Goal: Task Accomplishment & Management: Manage account settings

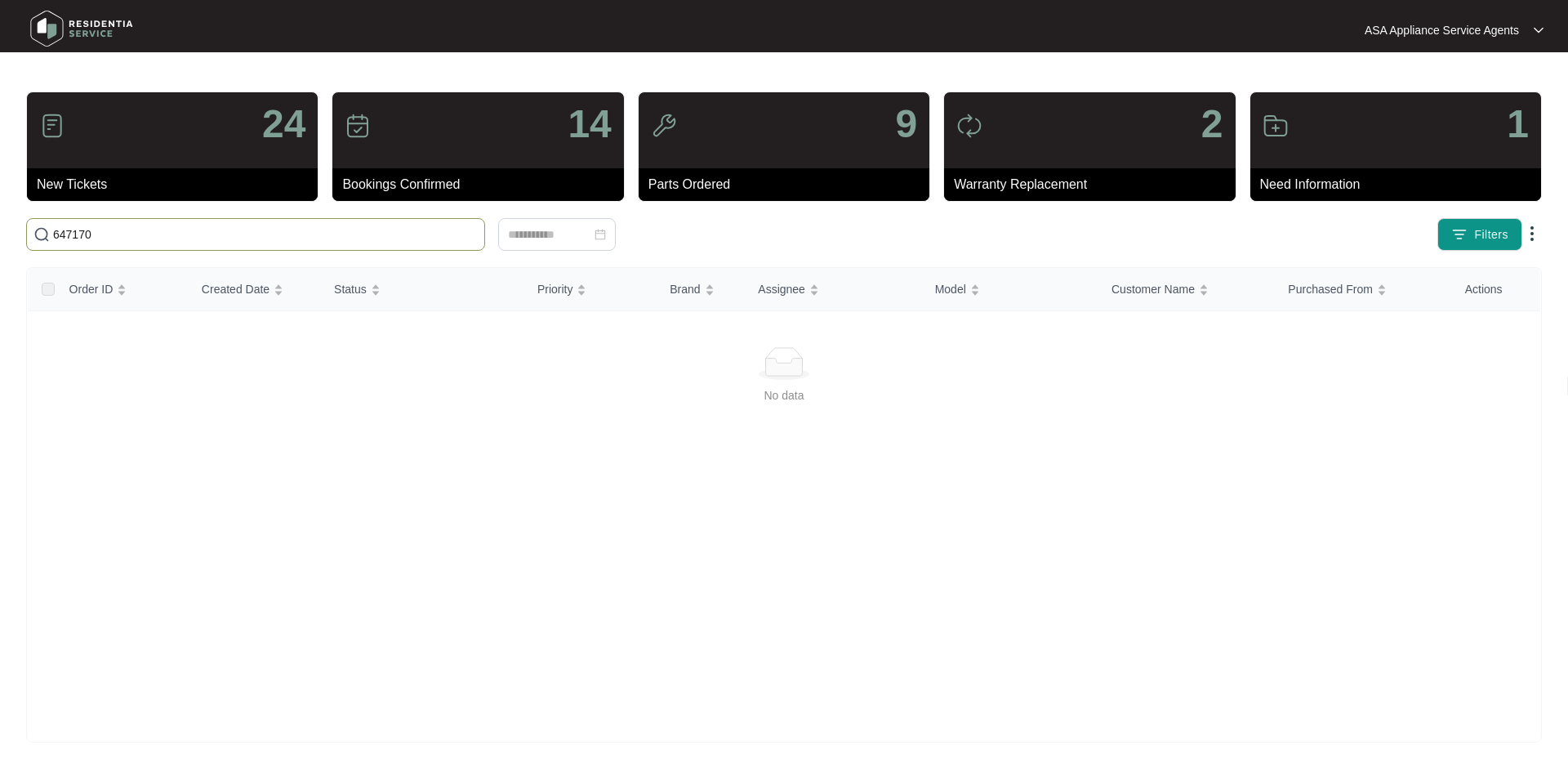
click at [0, 244] on html "ASA Appliance Service Agents ASA Applia... 24 New Tickets 14 Bookings Confirmed…" at bounding box center [784, 386] width 1568 height 772
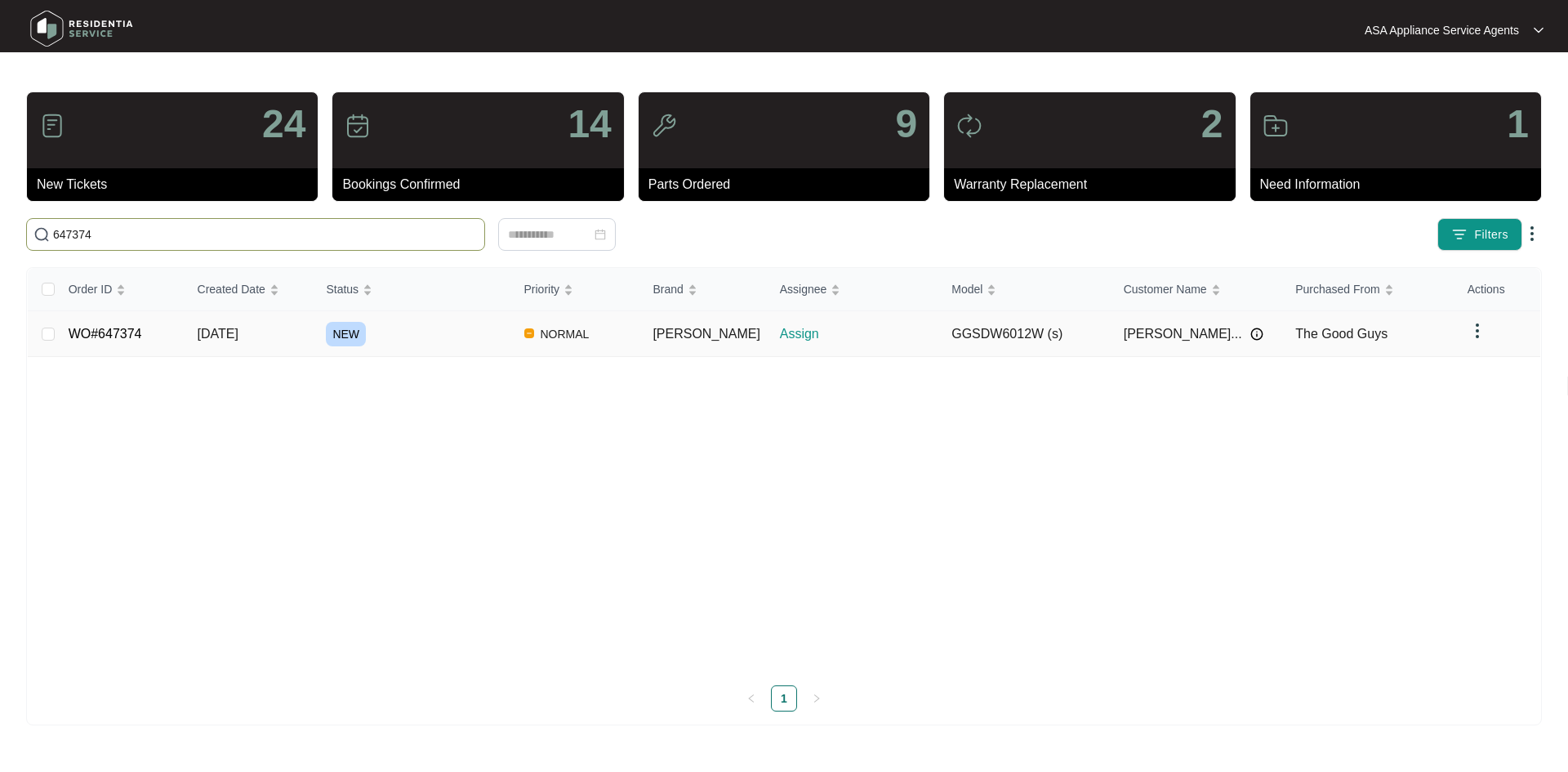
type input "647374"
click at [284, 333] on td "[DATE]" at bounding box center [249, 333] width 129 height 45
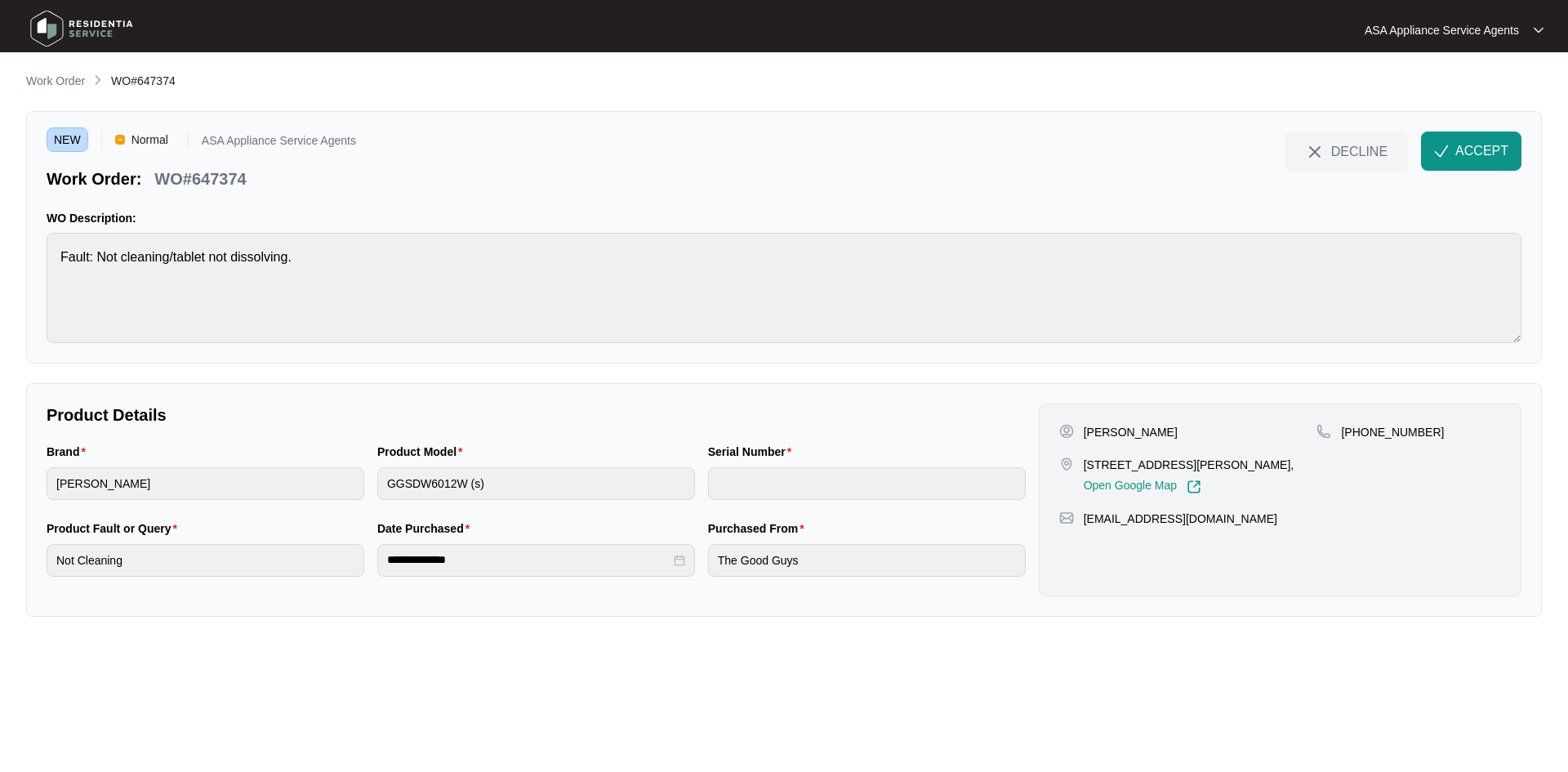
click at [1162, 433] on p "[PERSON_NAME]" at bounding box center [1130, 432] width 94 height 16
copy p "[PERSON_NAME]"
click at [1104, 435] on p "[PERSON_NAME]" at bounding box center [1130, 432] width 94 height 16
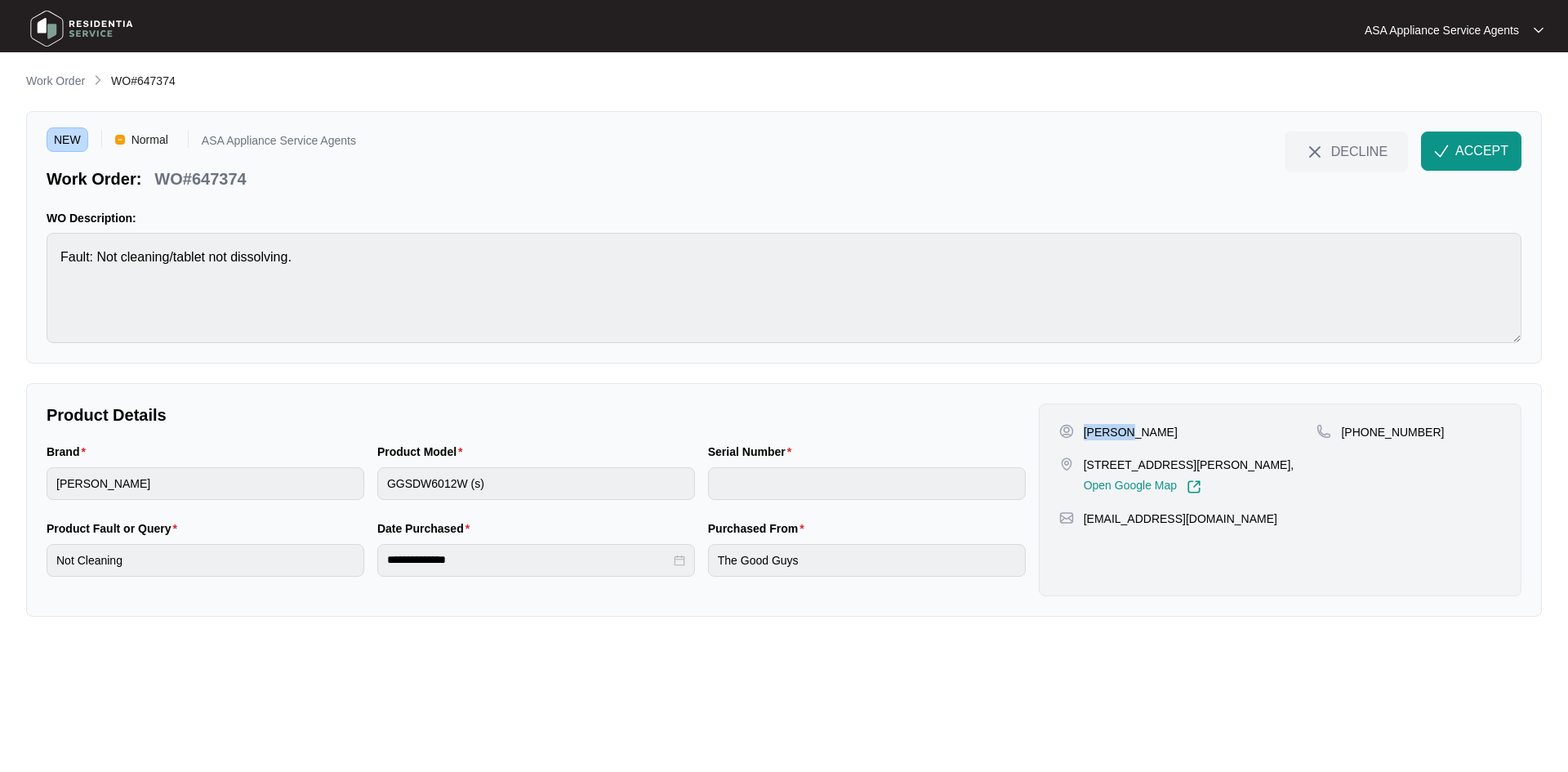
copy p "[PERSON_NAME]"
drag, startPoint x: 1179, startPoint y: 465, endPoint x: 1080, endPoint y: 465, distance: 99.0
click at [1080, 465] on div "[STREET_ADDRESS][PERSON_NAME], Open Google Map" at bounding box center [1188, 475] width 258 height 38
copy p "[STREET_ADDRESS]"
click at [1206, 463] on p "[STREET_ADDRESS][PERSON_NAME]," at bounding box center [1188, 464] width 211 height 16
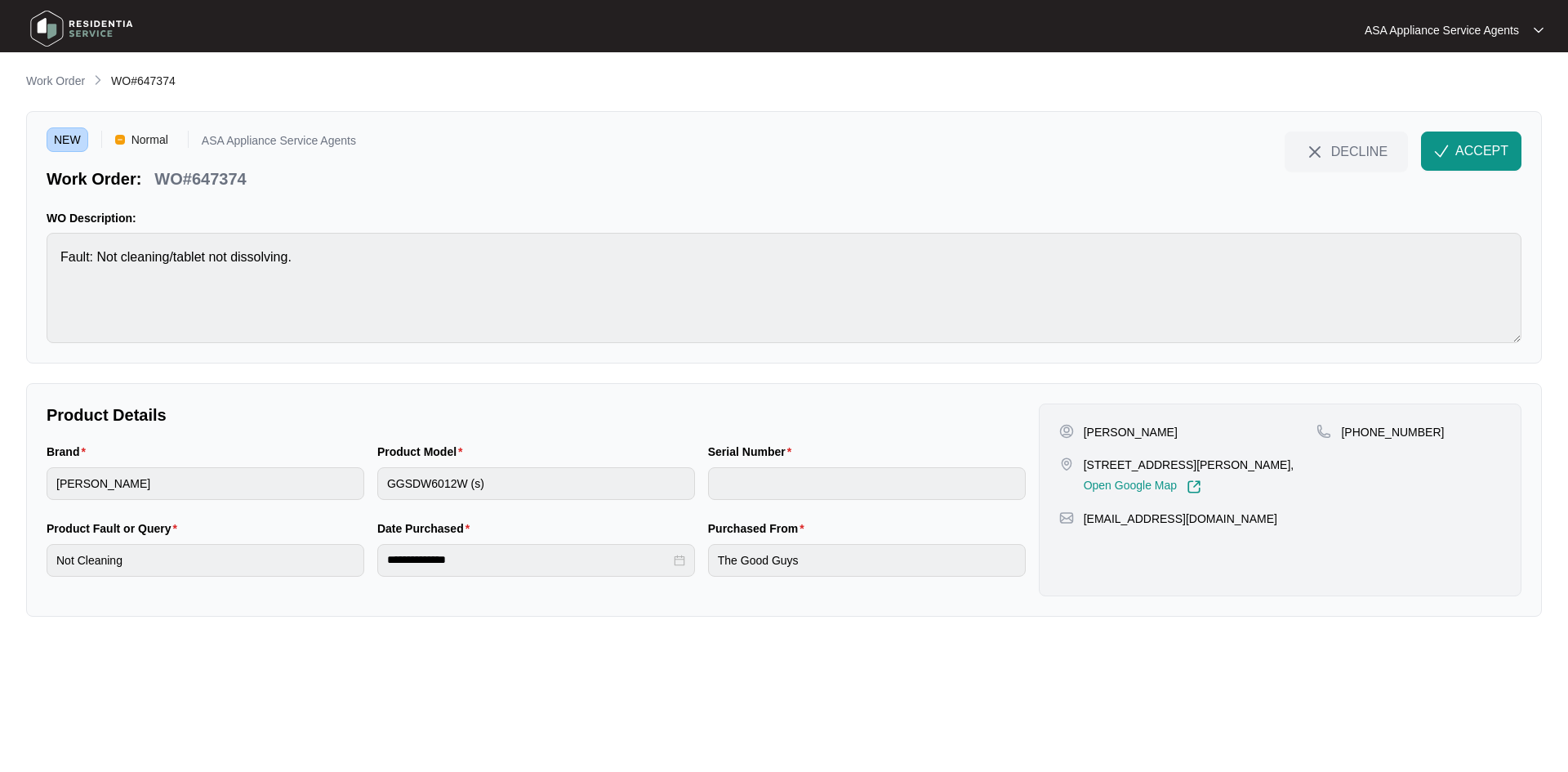
click at [1206, 463] on p "[STREET_ADDRESS][PERSON_NAME]," at bounding box center [1188, 464] width 211 height 16
copy p "Heathridge"
click at [1387, 428] on p "[PHONE_NUMBER]" at bounding box center [1392, 432] width 103 height 16
click at [1382, 433] on p "[PHONE_NUMBER]" at bounding box center [1392, 432] width 103 height 16
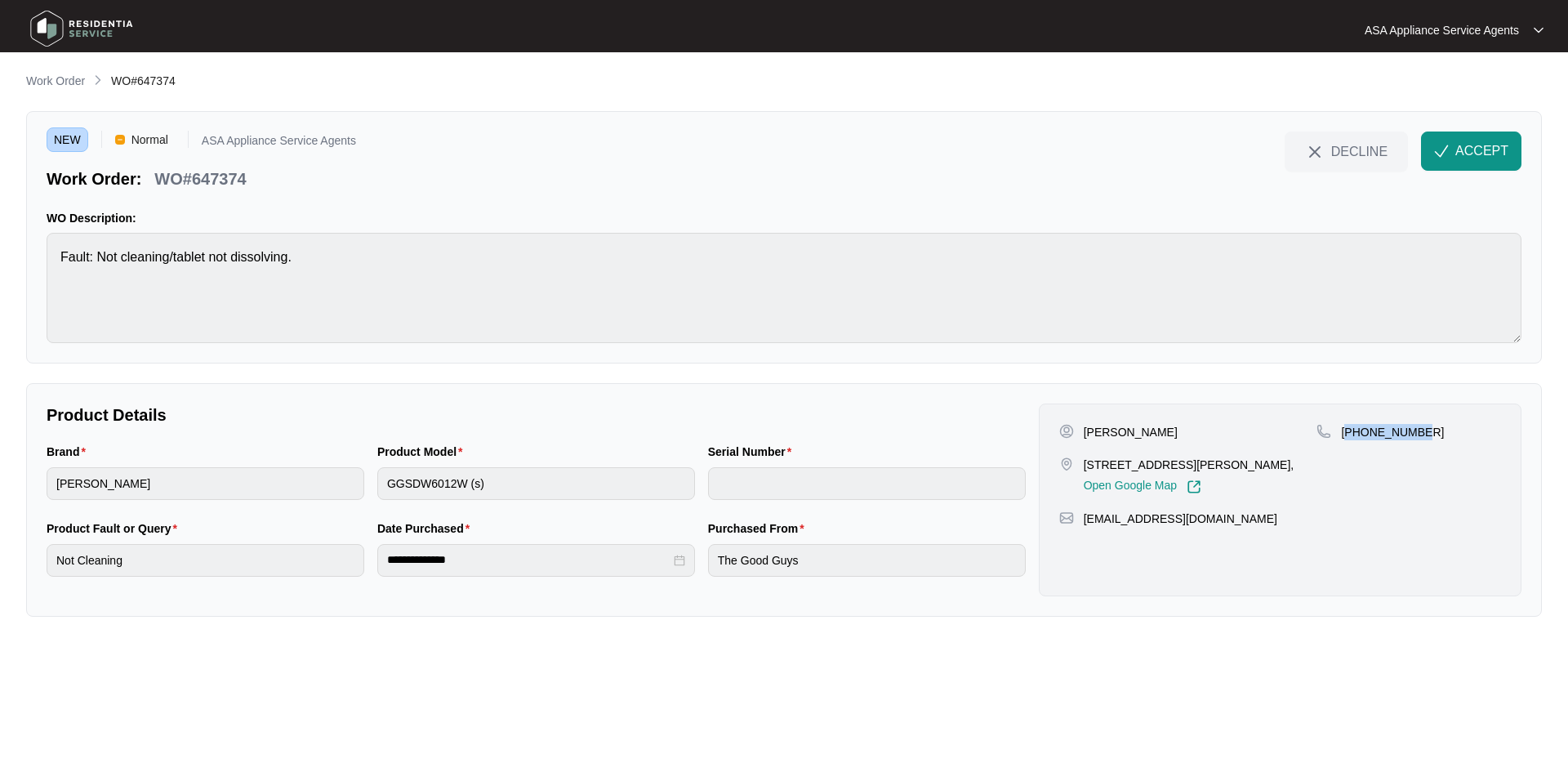
copy p "61451127474"
drag, startPoint x: 1231, startPoint y: 520, endPoint x: 1086, endPoint y: 532, distance: 145.5
click at [1086, 532] on div "[PERSON_NAME] [STREET_ADDRESS][PERSON_NAME], Open Google Map [PHONE_NUMBER] [EM…" at bounding box center [1280, 499] width 483 height 192
copy p "[EMAIL_ADDRESS][DOMAIN_NAME]"
click at [0, 486] on html "**********" at bounding box center [784, 386] width 1568 height 772
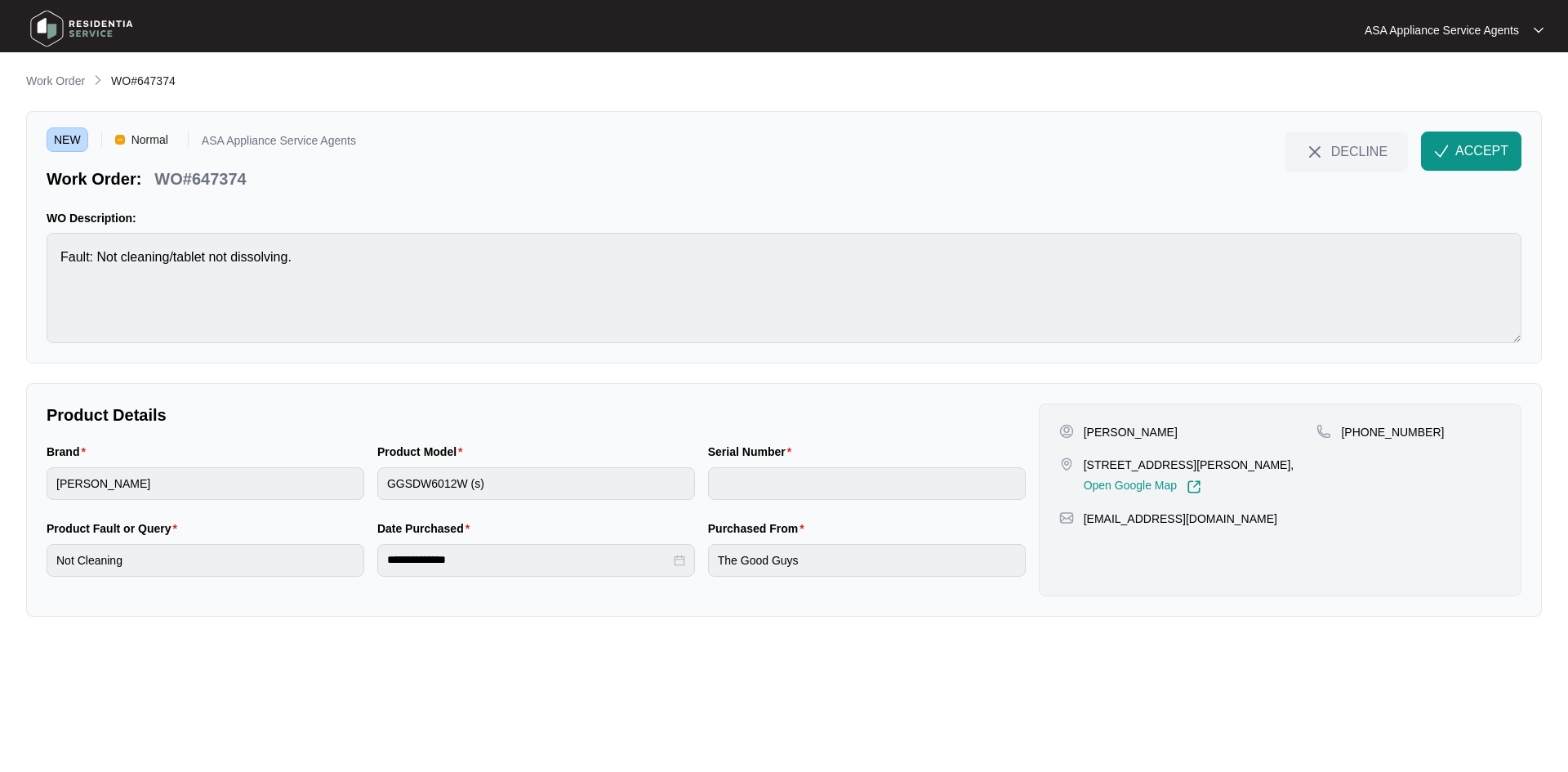
click at [37, 566] on div "**********" at bounding box center [784, 500] width 1516 height 234
click at [1478, 153] on span "ACCEPT" at bounding box center [1481, 150] width 53 height 19
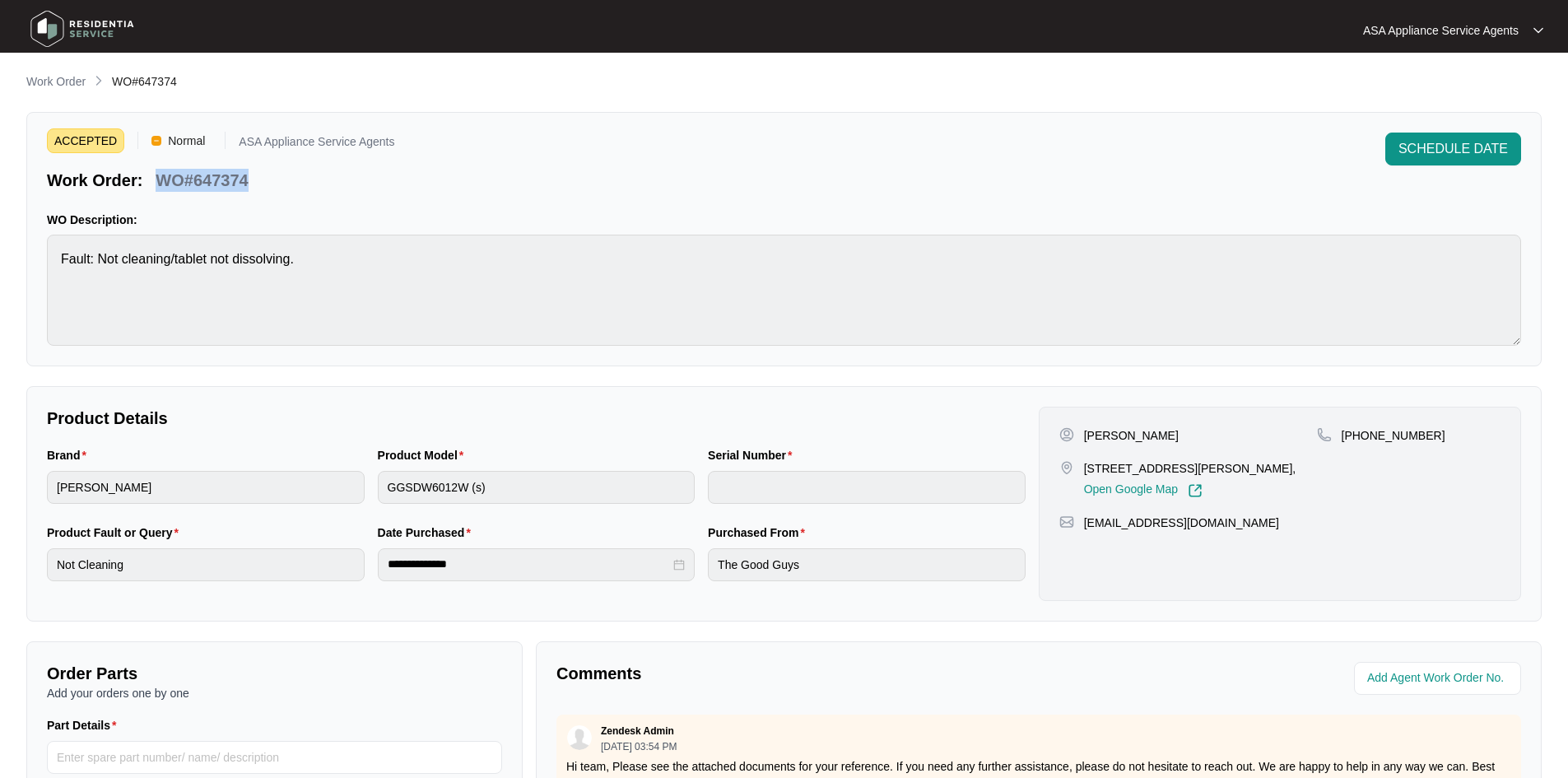
drag, startPoint x: 157, startPoint y: 177, endPoint x: 282, endPoint y: 187, distance: 125.4
click at [282, 187] on div "Work Order: WO#647374" at bounding box center [220, 178] width 347 height 29
copy p "WO#647374"
